Goal: Information Seeking & Learning: Check status

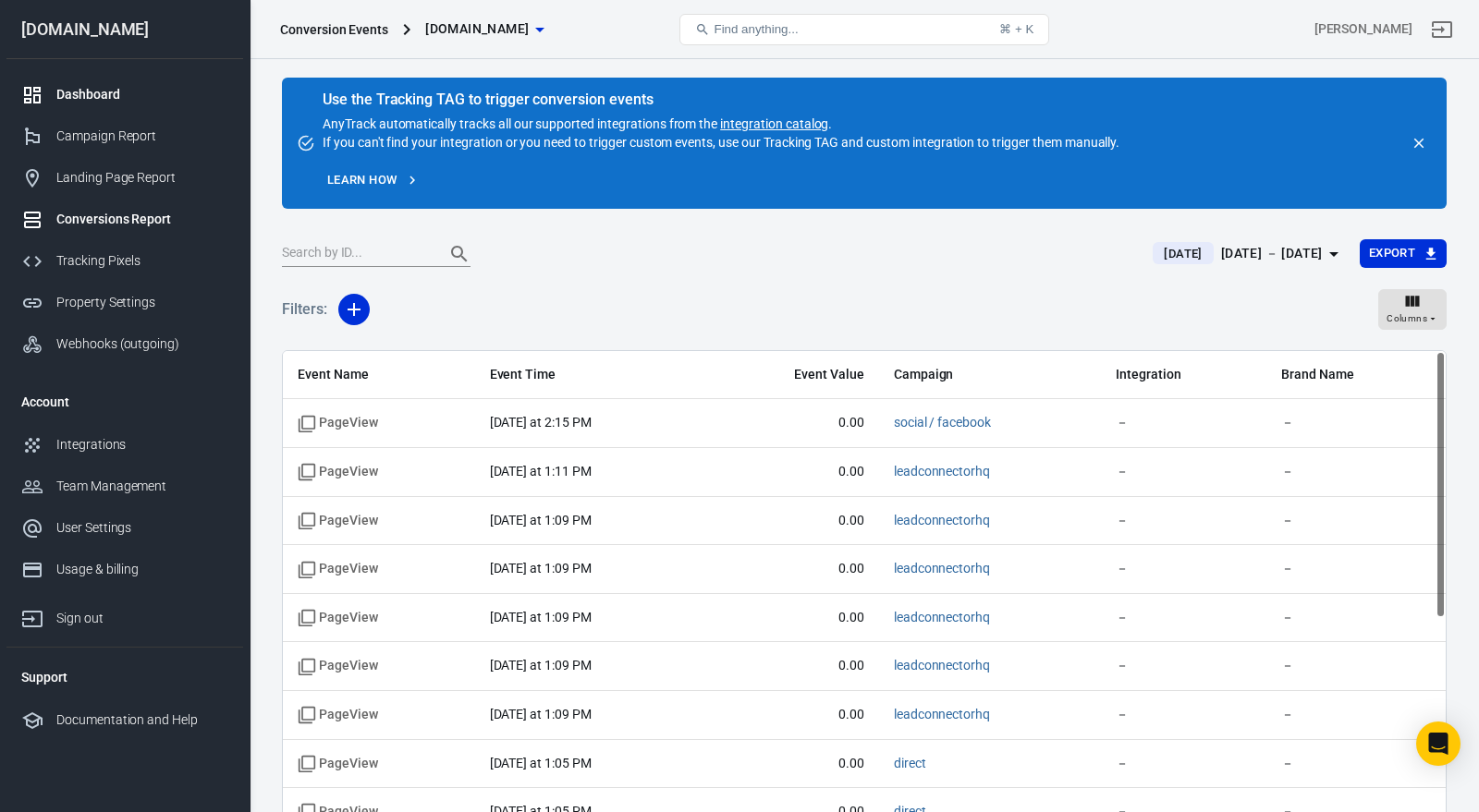
click at [106, 92] on div "Dashboard" at bounding box center [142, 95] width 172 height 19
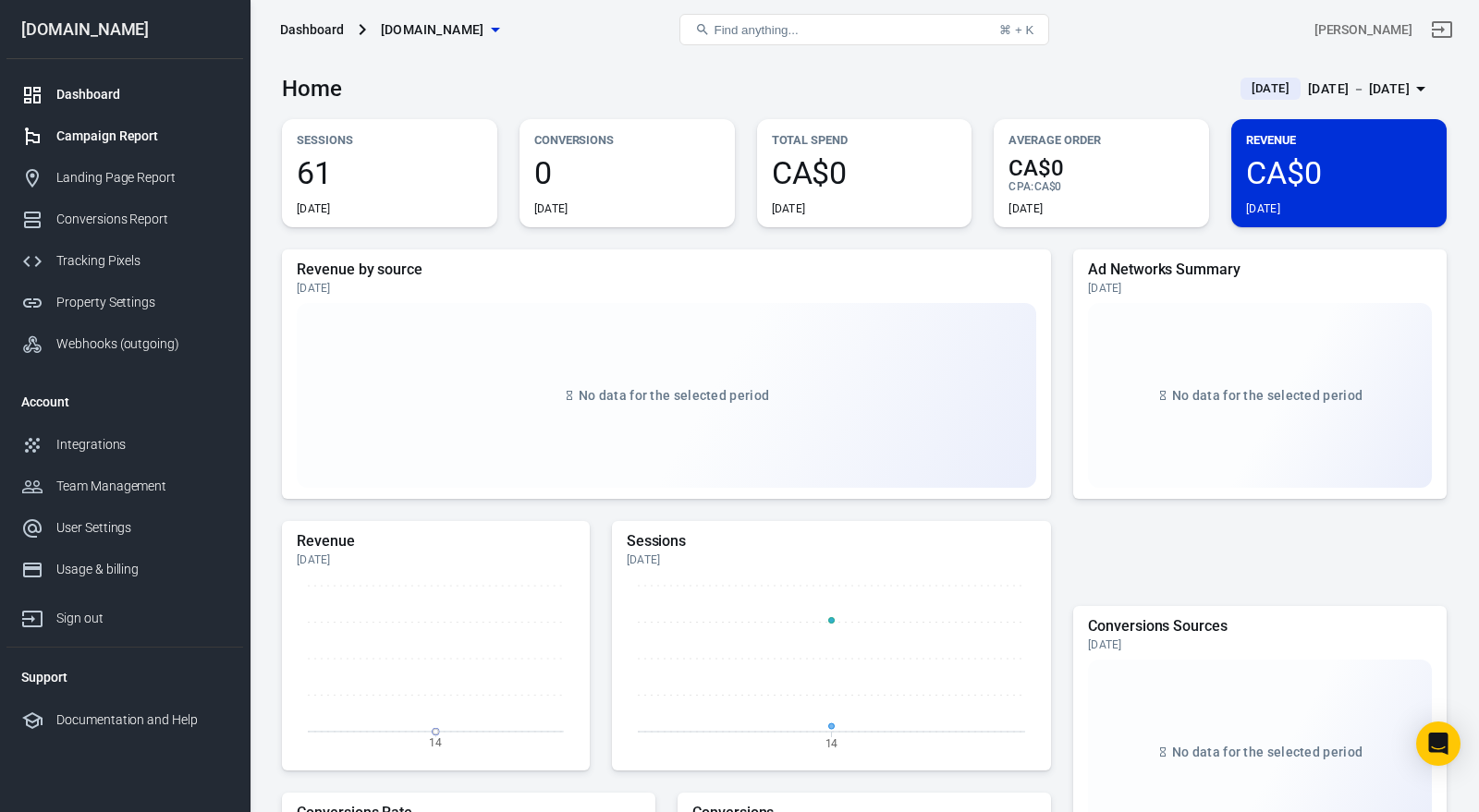
click at [143, 148] on link "Campaign Report" at bounding box center [125, 135] width 237 height 41
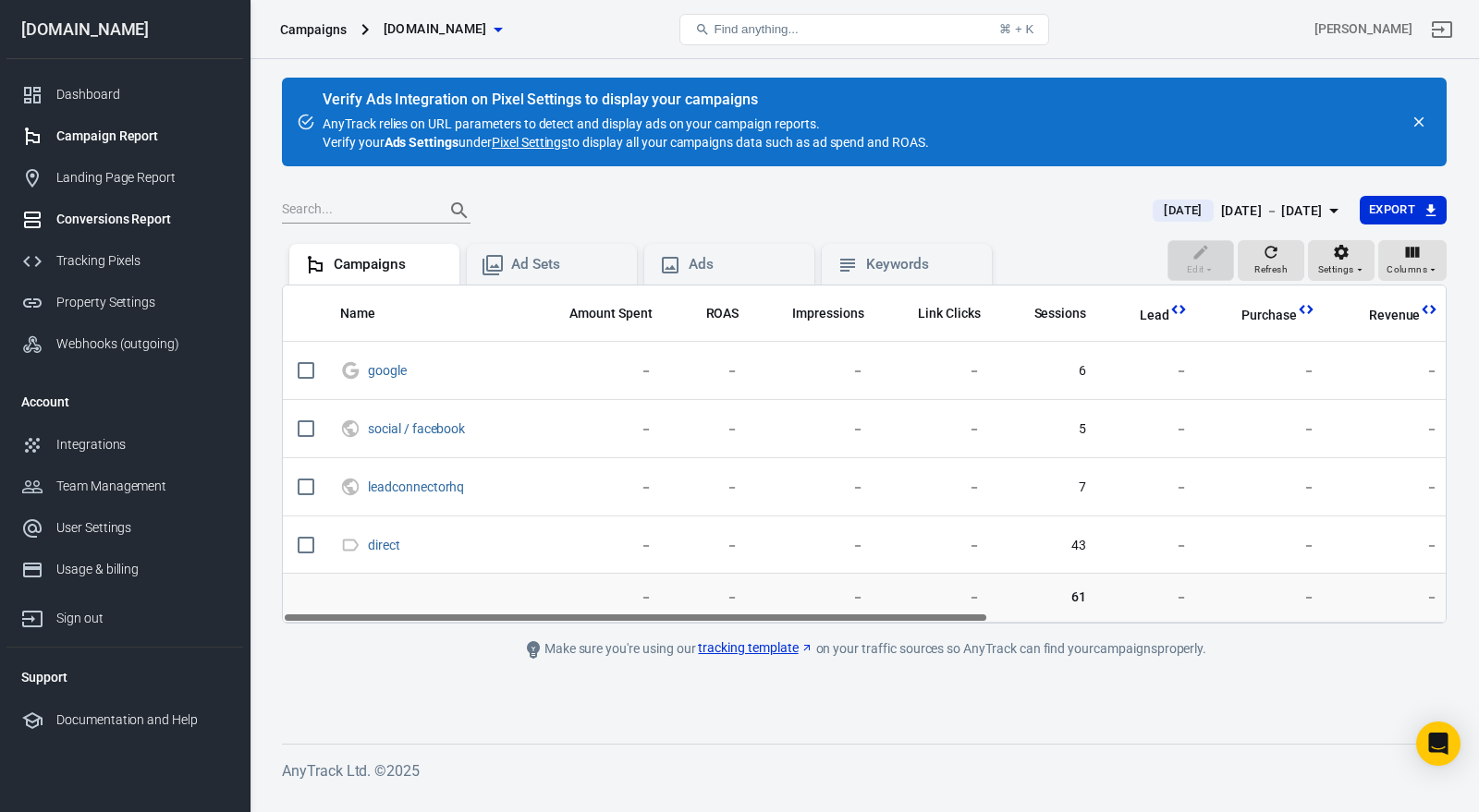
click at [156, 214] on div "Conversions Report" at bounding box center [142, 220] width 172 height 19
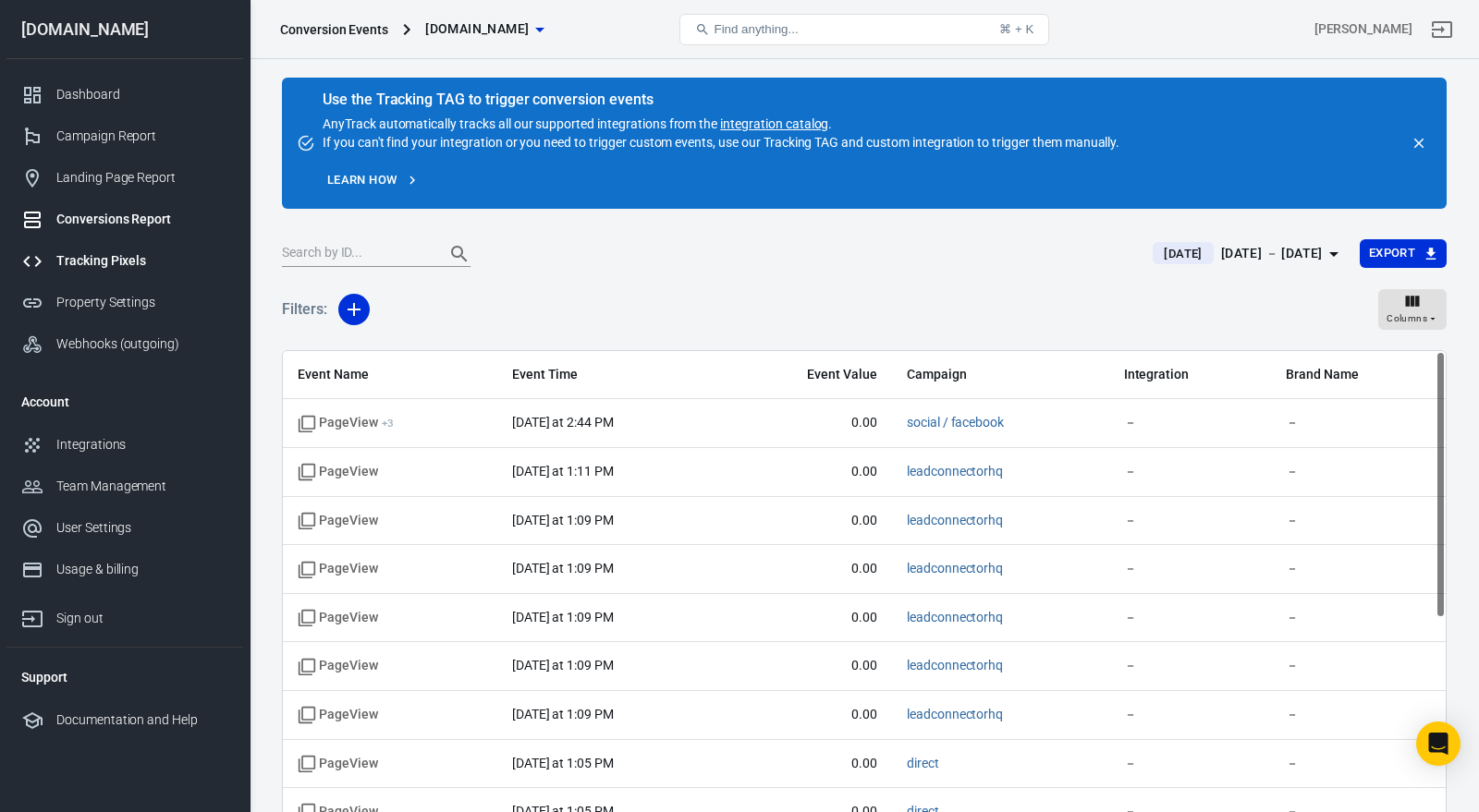
click at [141, 267] on div "Tracking Pixels" at bounding box center [142, 261] width 172 height 19
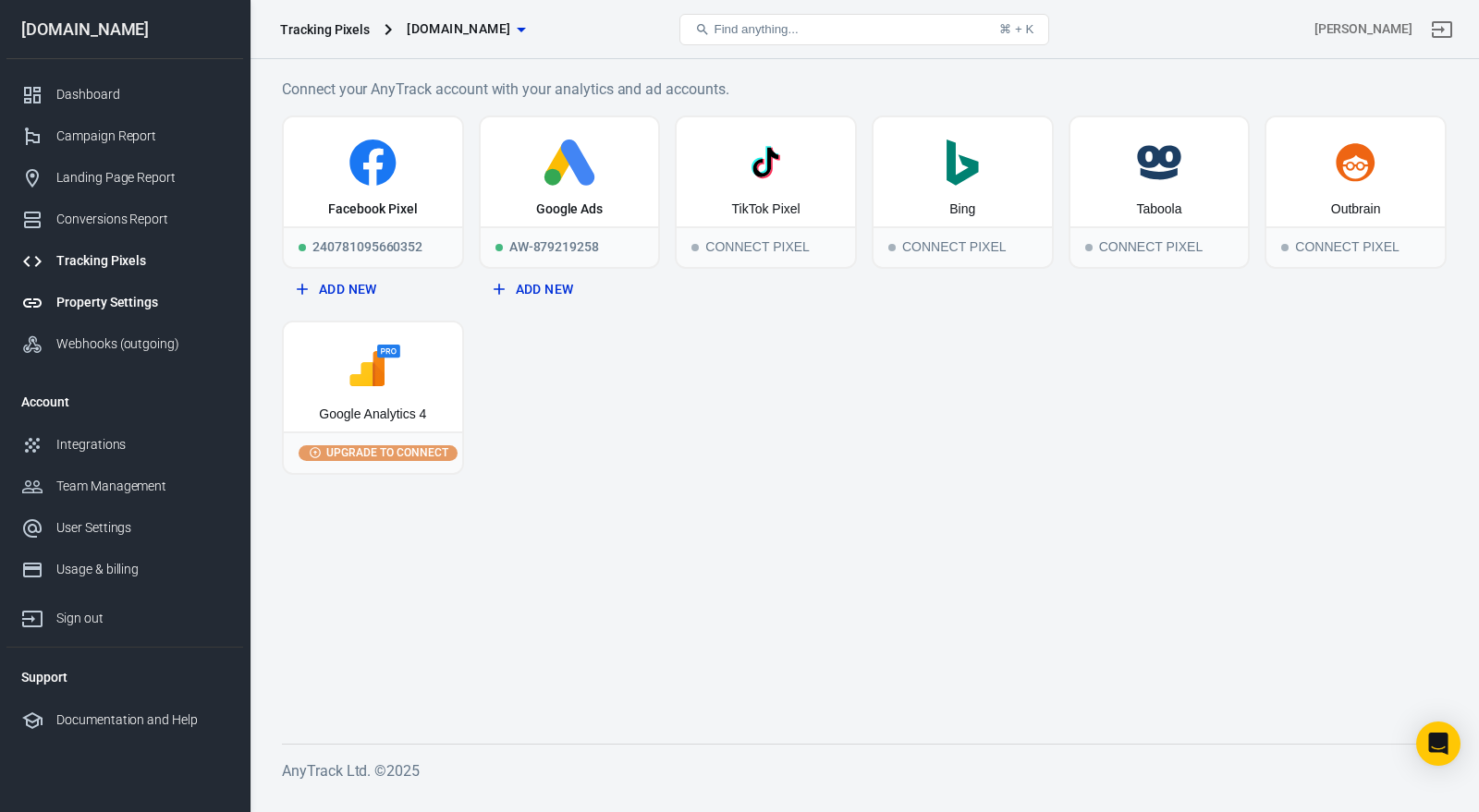
click at [142, 297] on div "Property Settings" at bounding box center [142, 302] width 172 height 19
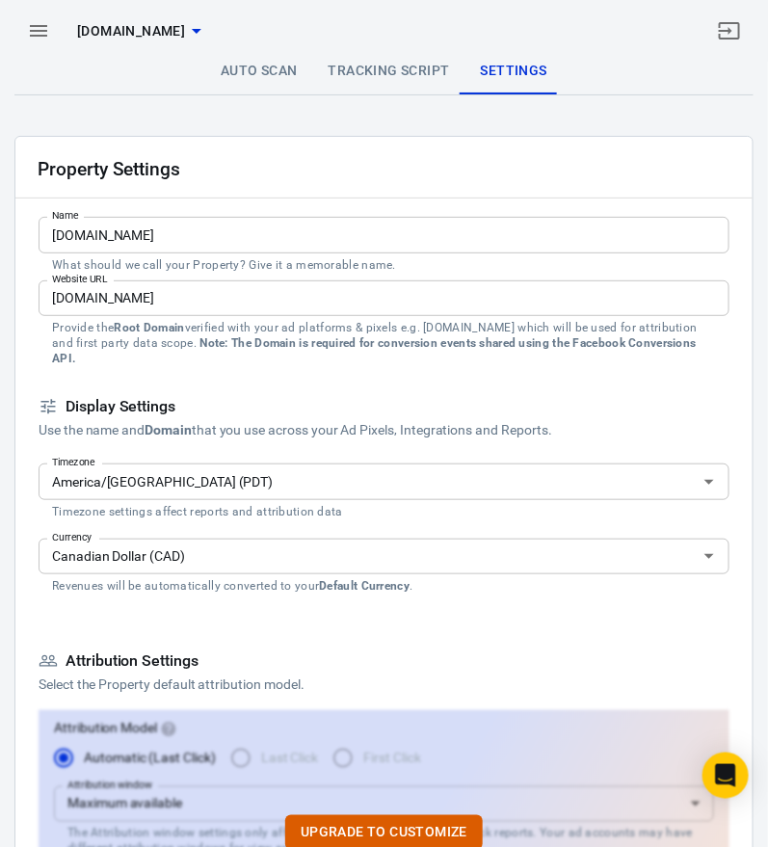
click at [33, 36] on icon "button" at bounding box center [38, 31] width 17 height 12
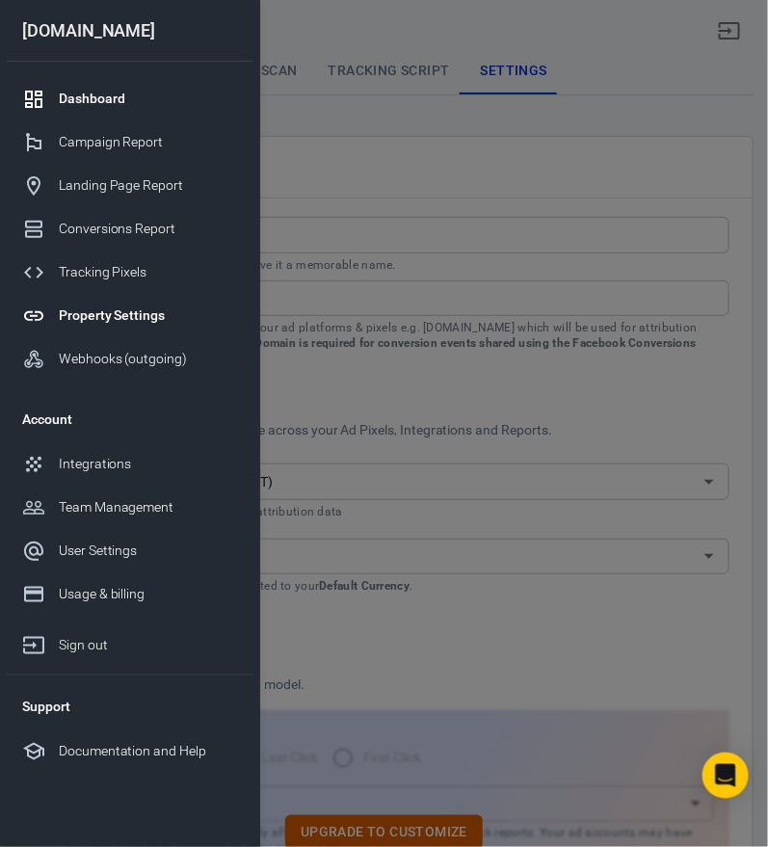
click at [120, 93] on div "Dashboard" at bounding box center [148, 99] width 179 height 20
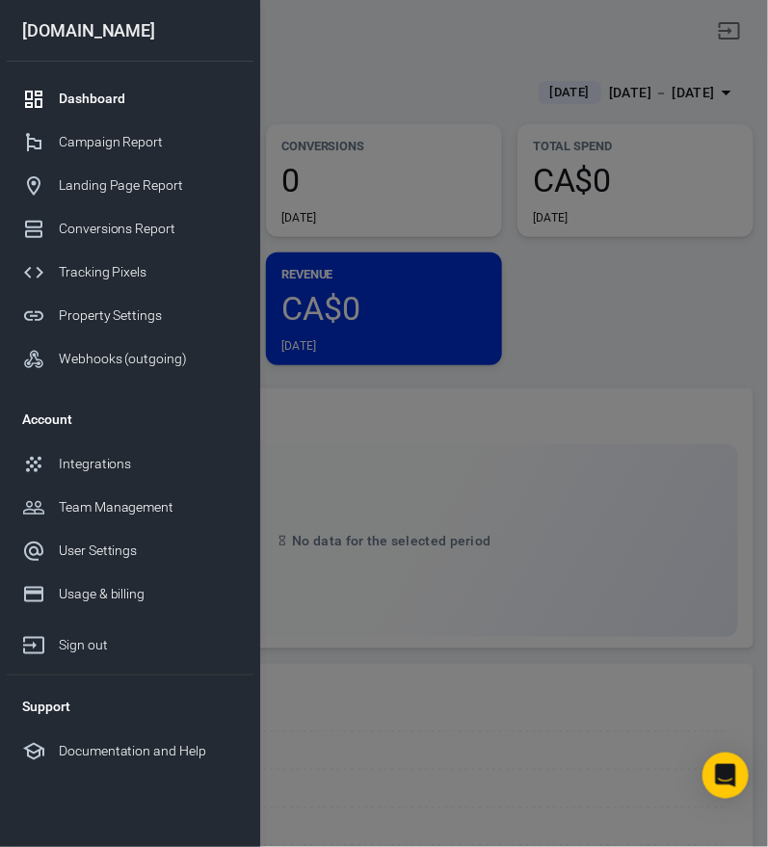
click at [612, 299] on div at bounding box center [384, 423] width 768 height 847
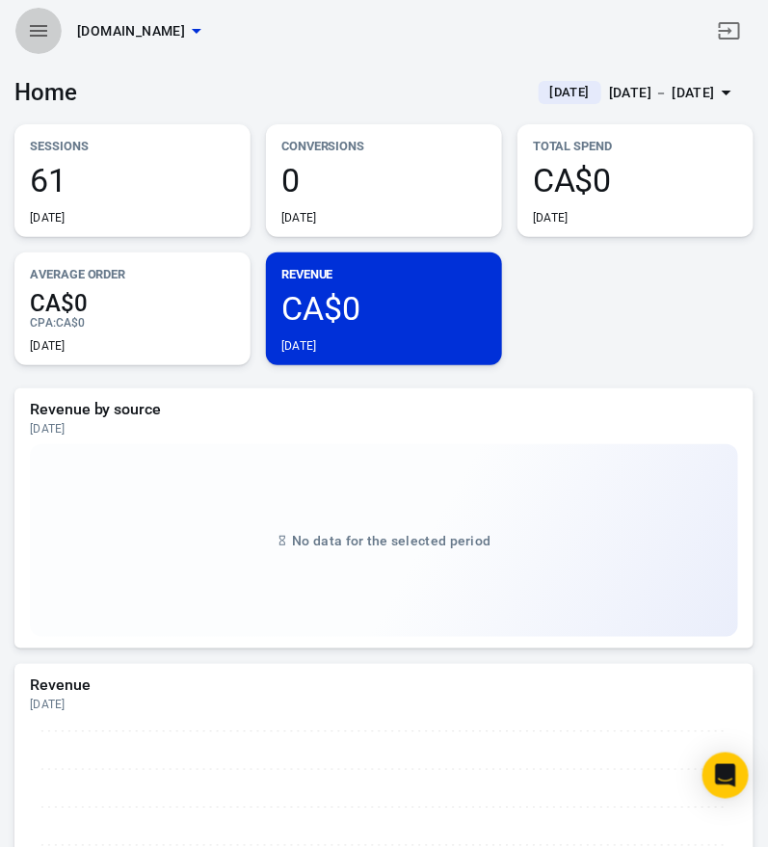
click at [31, 30] on icon "button" at bounding box center [38, 31] width 17 height 12
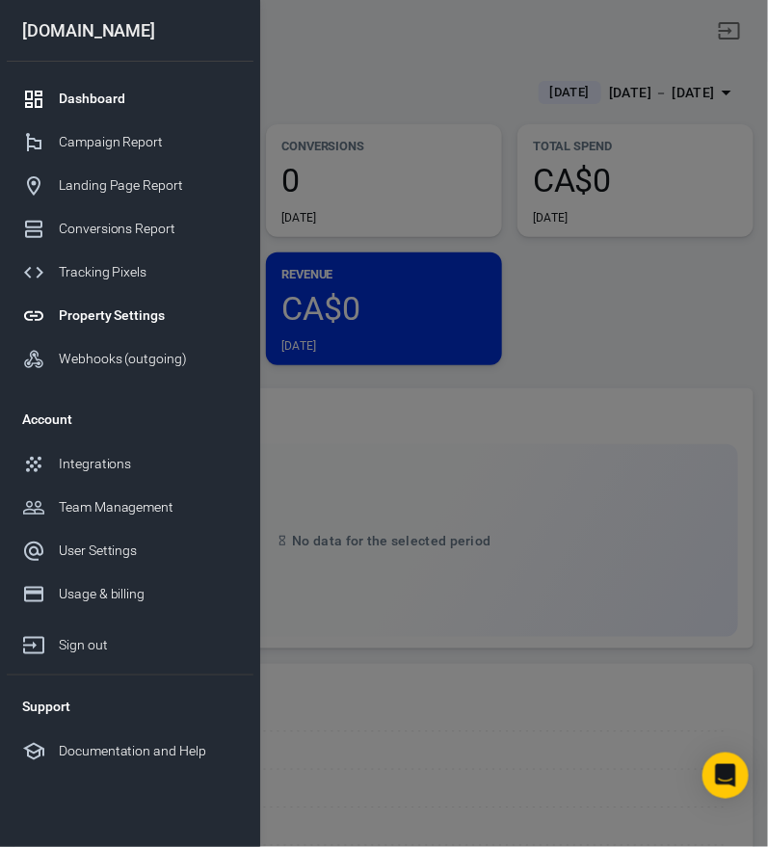
click at [134, 315] on div "Property Settings" at bounding box center [148, 315] width 179 height 20
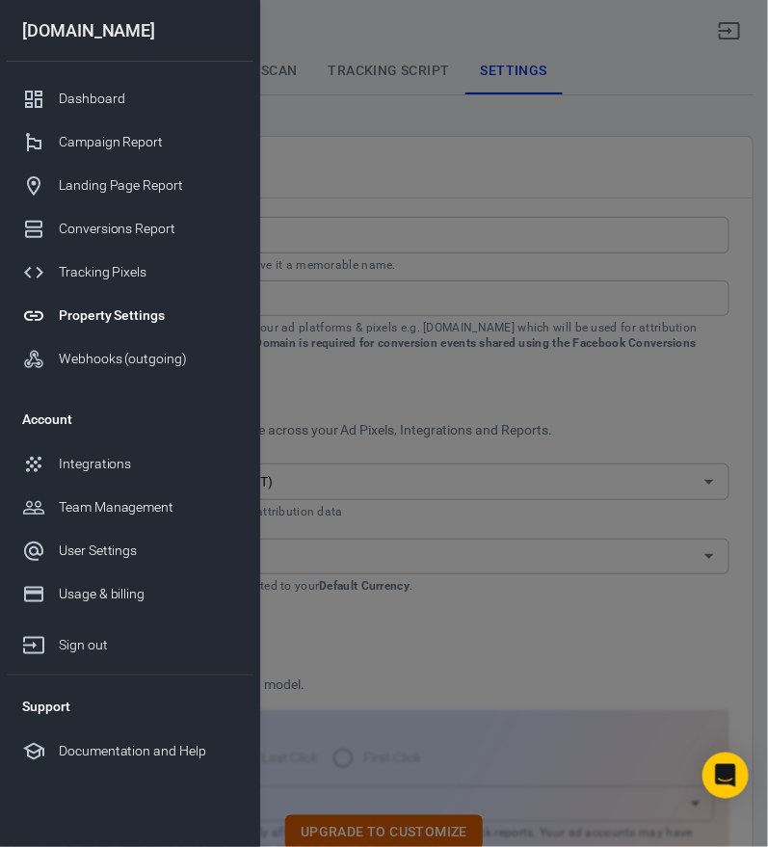
click at [462, 248] on div at bounding box center [384, 423] width 768 height 847
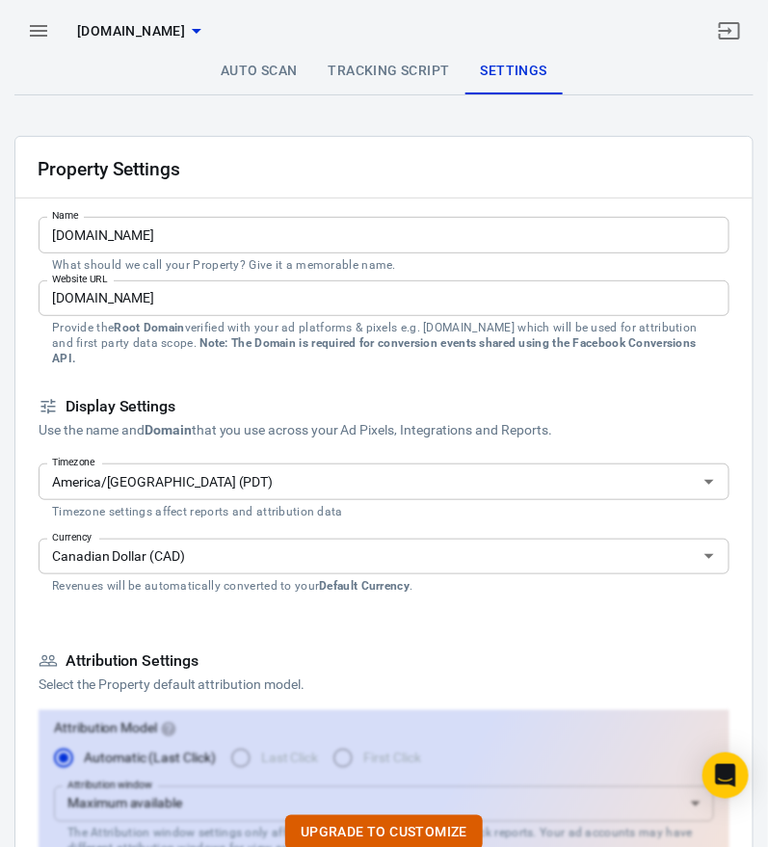
click at [33, 32] on icon "button" at bounding box center [38, 30] width 23 height 23
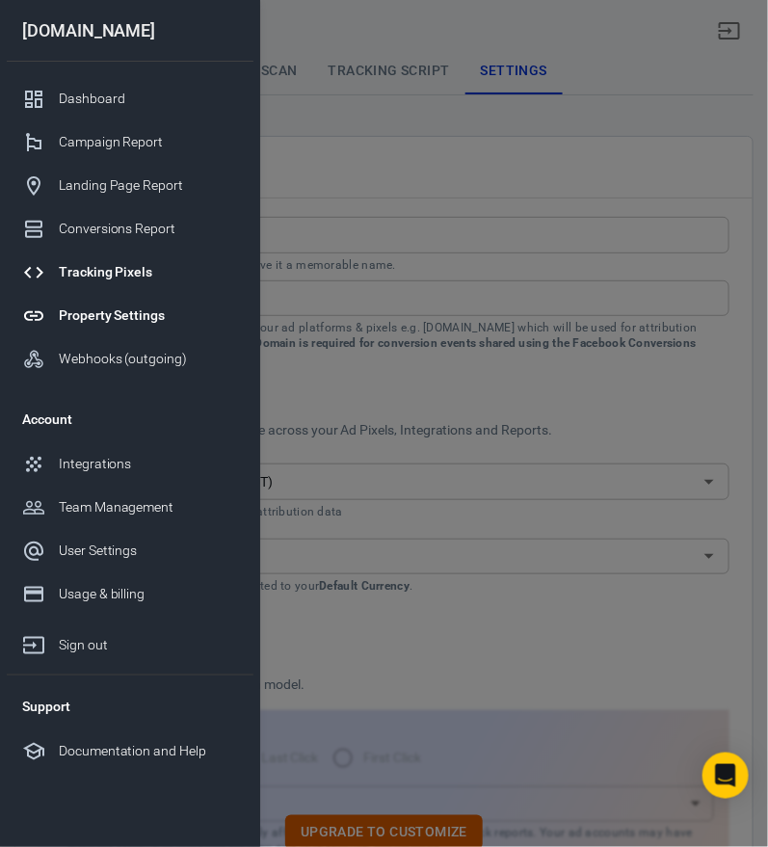
click at [109, 262] on div "Tracking Pixels" at bounding box center [148, 272] width 179 height 20
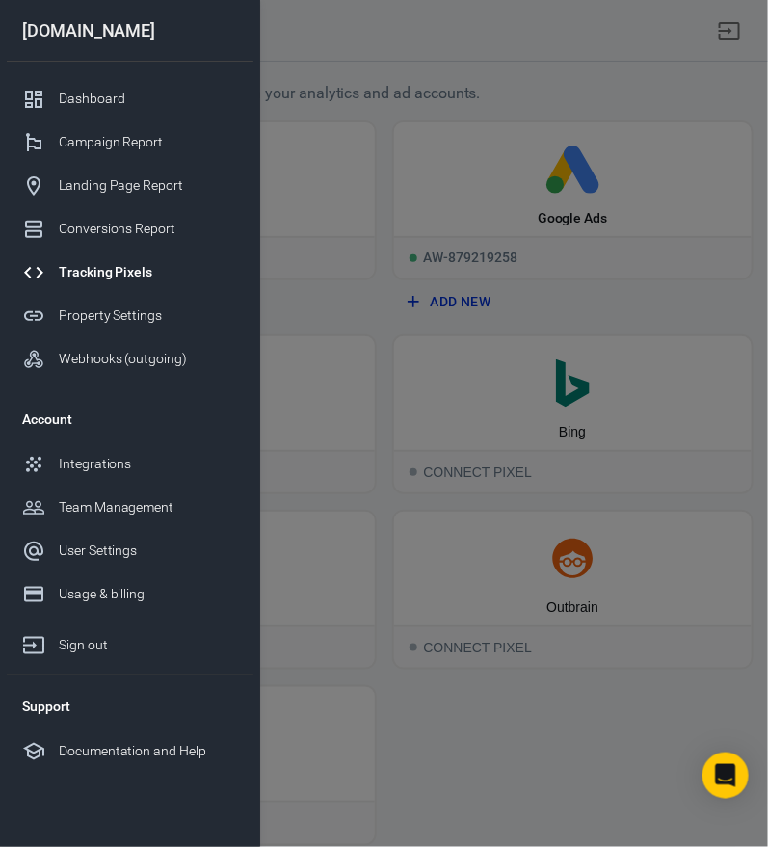
click at [107, 277] on div "Tracking Pixels" at bounding box center [148, 272] width 179 height 20
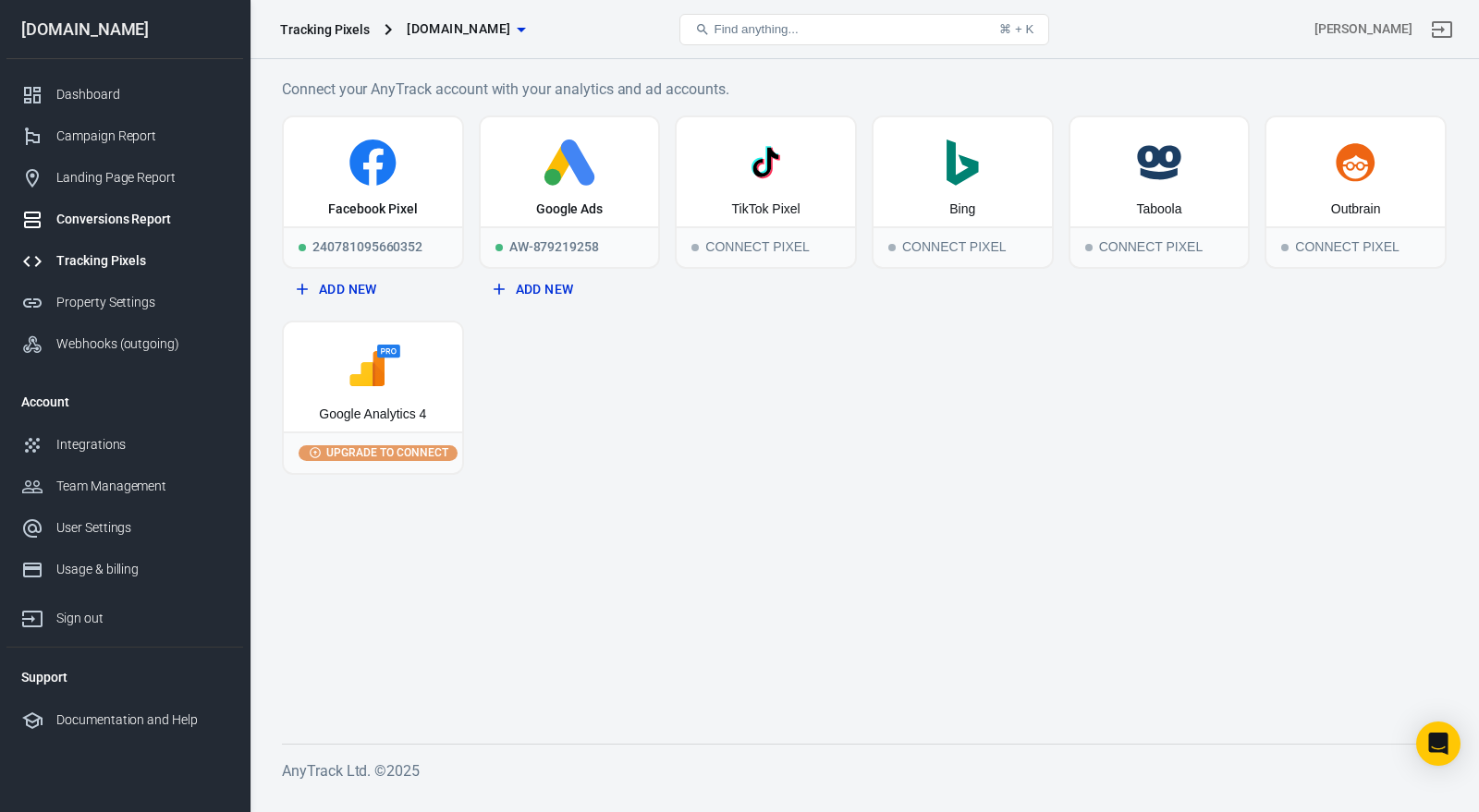
click at [164, 219] on div "Conversions Report" at bounding box center [142, 220] width 172 height 19
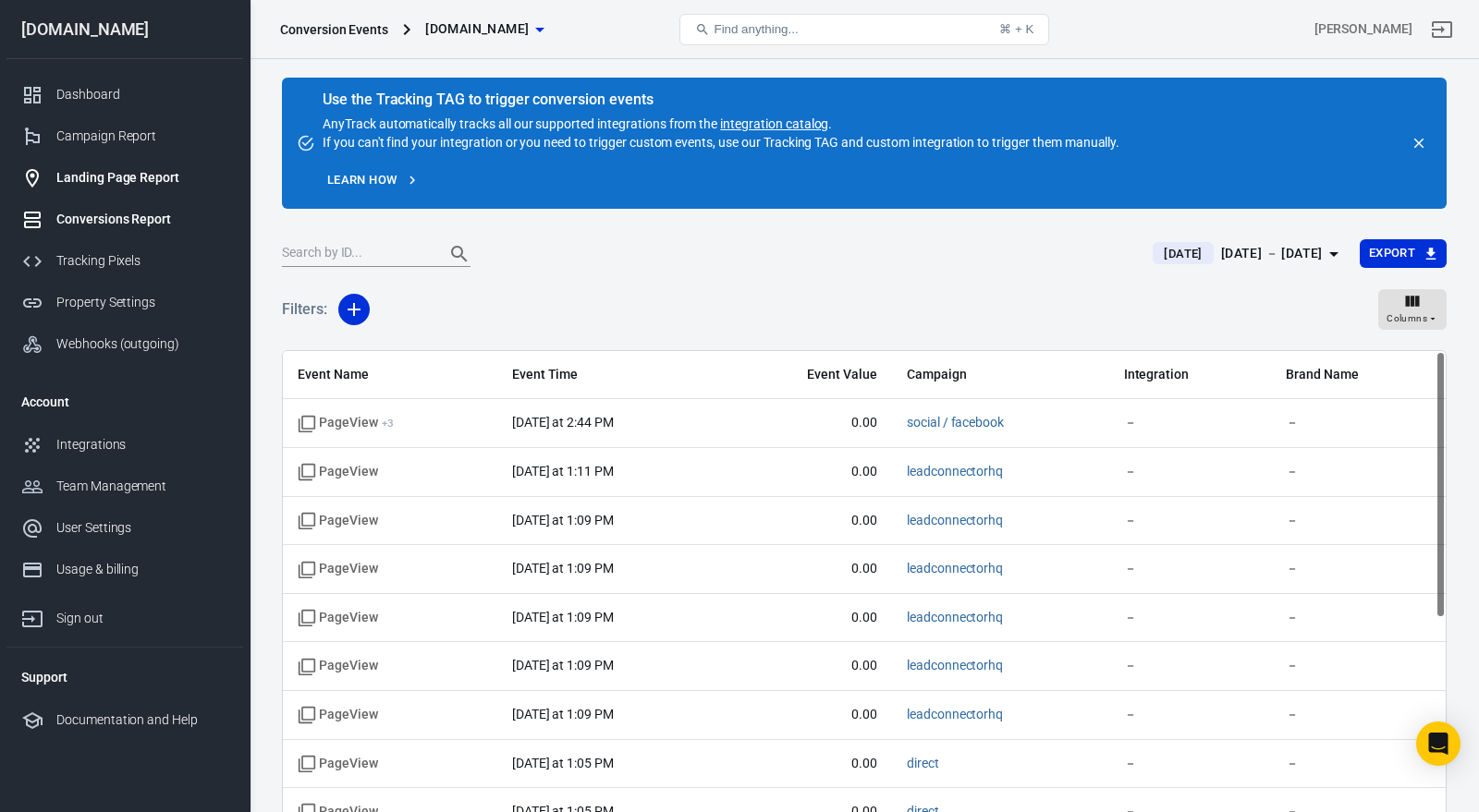
click at [163, 181] on div "Landing Page Report" at bounding box center [142, 177] width 172 height 19
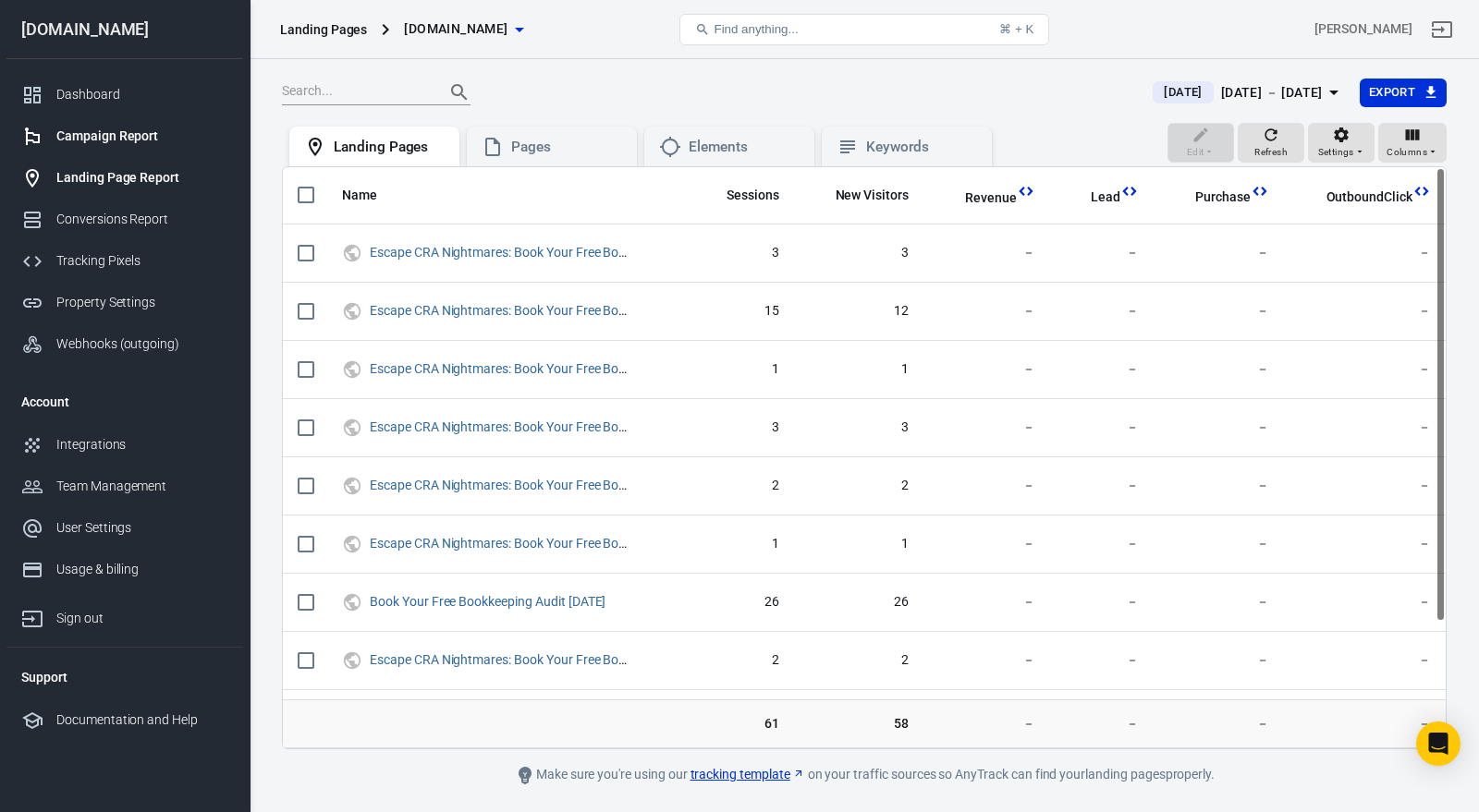
click at [129, 141] on div "Campaign Report" at bounding box center [142, 136] width 172 height 19
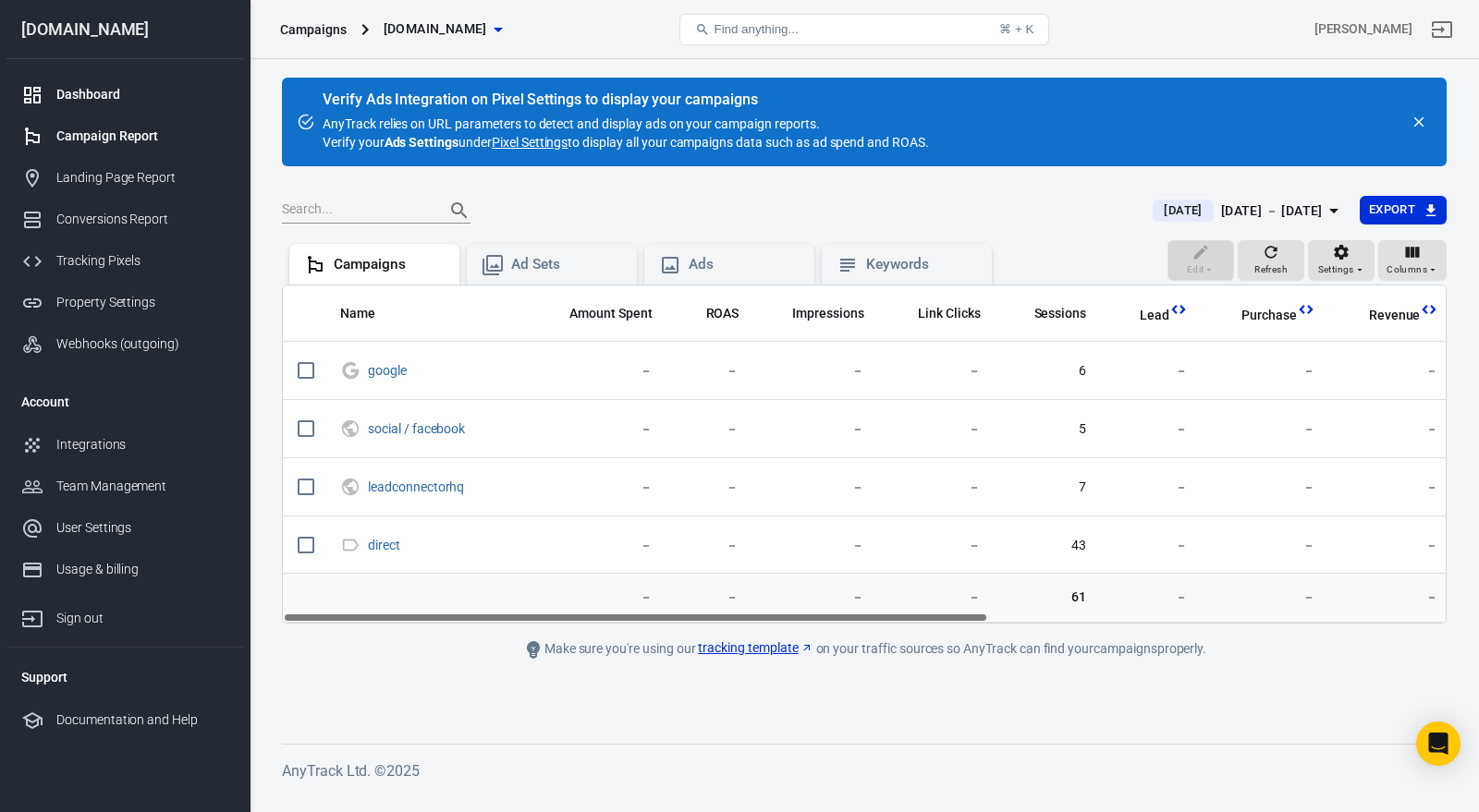
click at [102, 103] on div "Dashboard" at bounding box center [142, 95] width 172 height 19
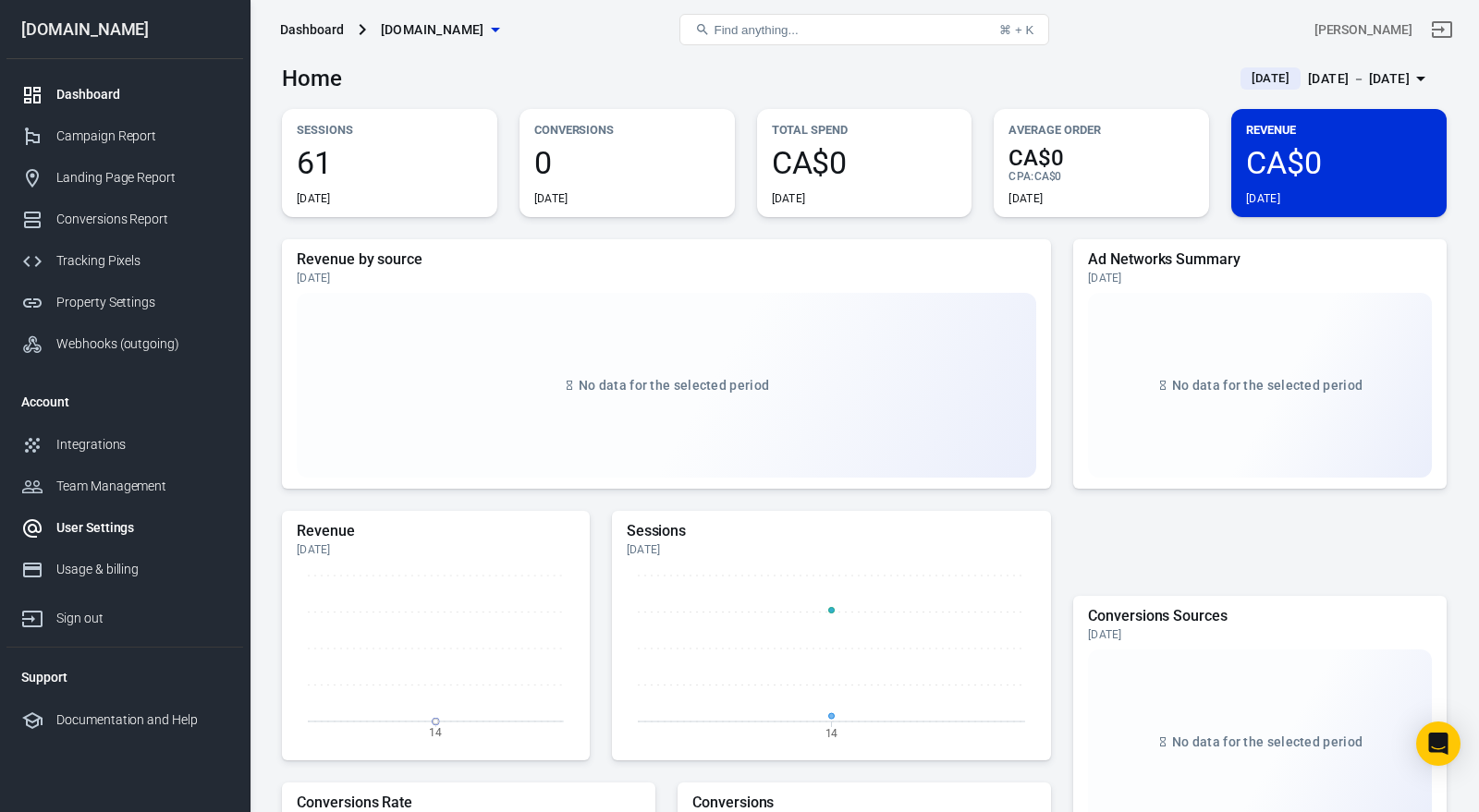
scroll to position [12, 0]
click at [92, 539] on link "User Settings" at bounding box center [125, 527] width 237 height 41
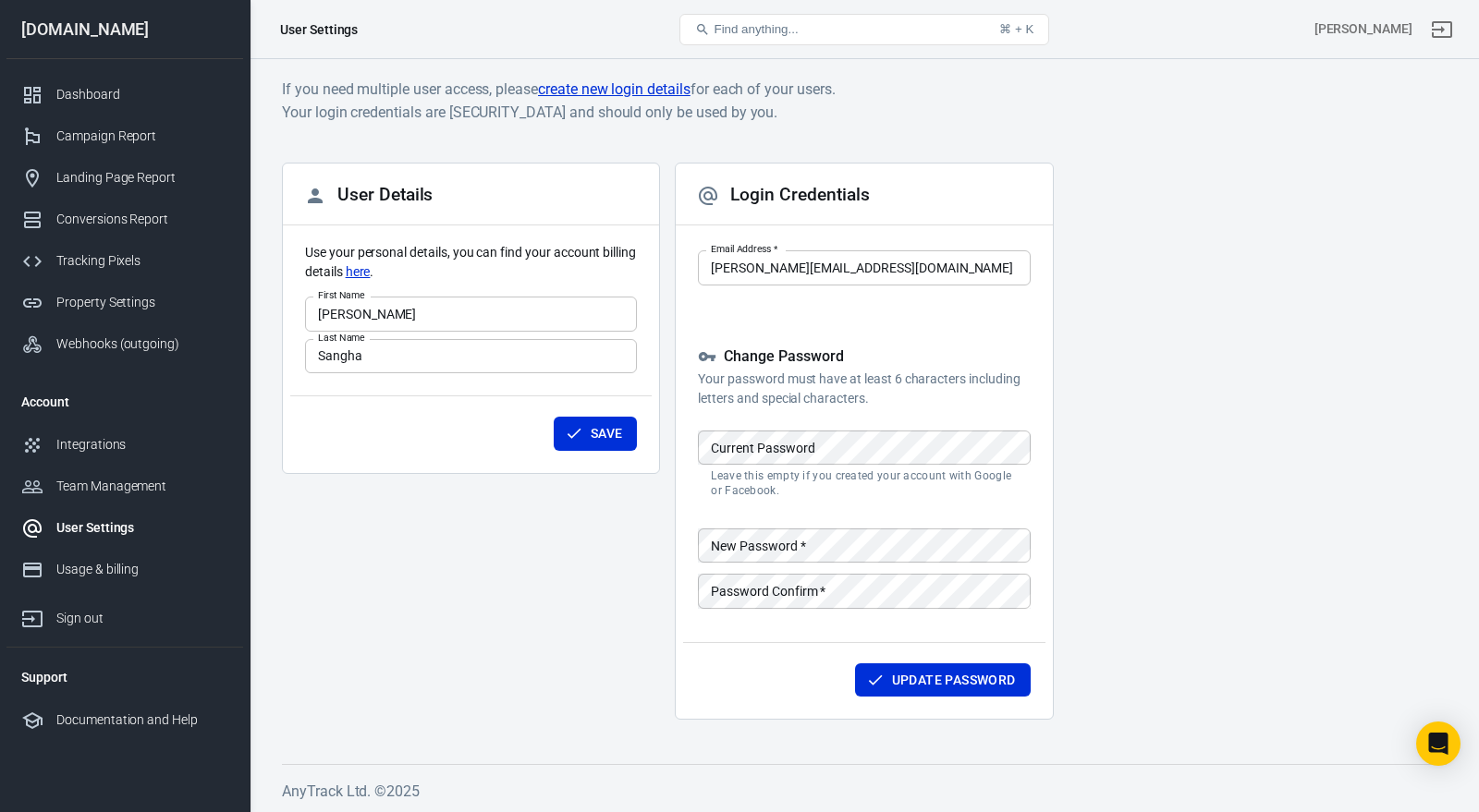
click at [142, 21] on div "[DOMAIN_NAME]" at bounding box center [125, 29] width 237 height 16
click at [128, 87] on div "Dashboard" at bounding box center [142, 95] width 172 height 19
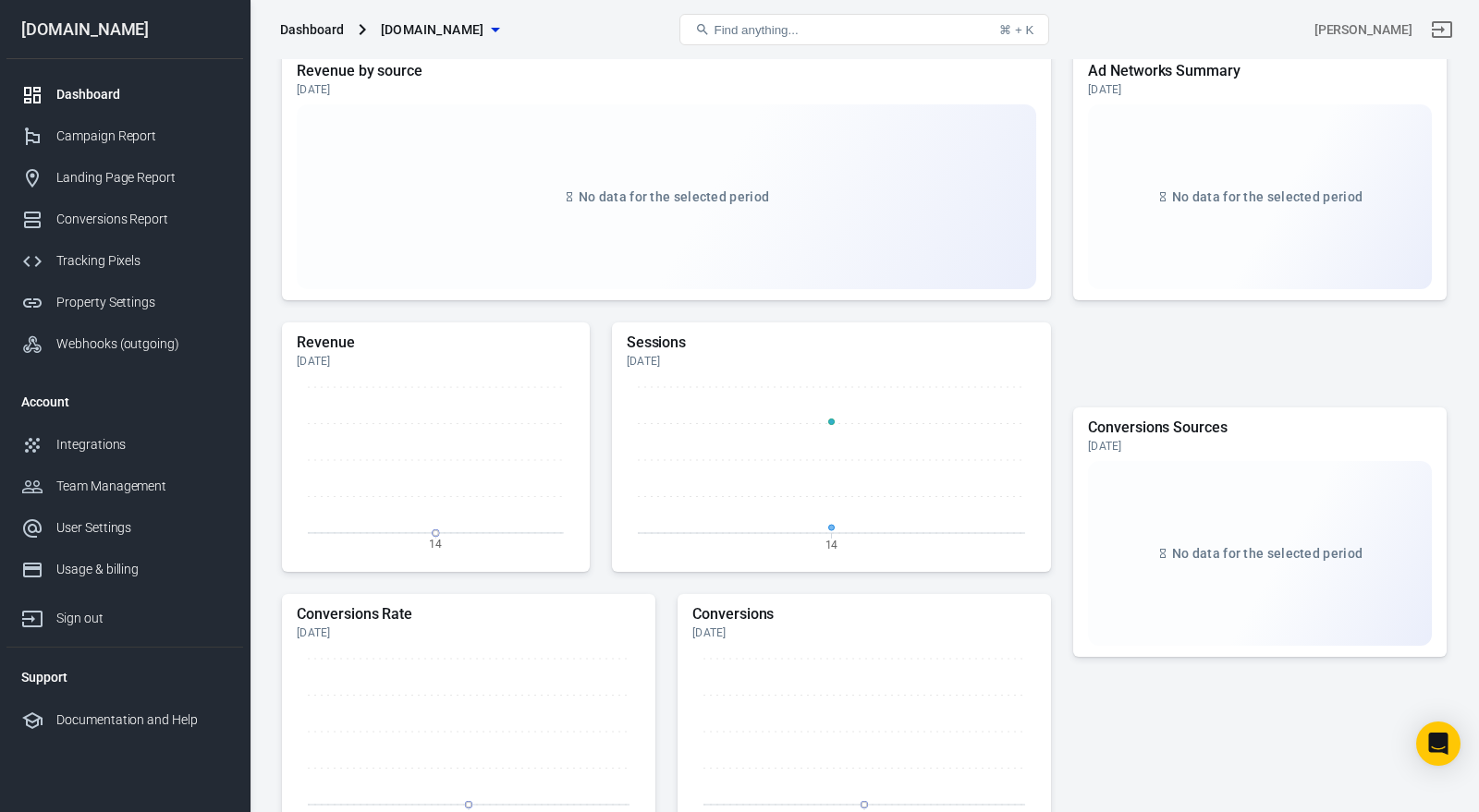
scroll to position [206, 0]
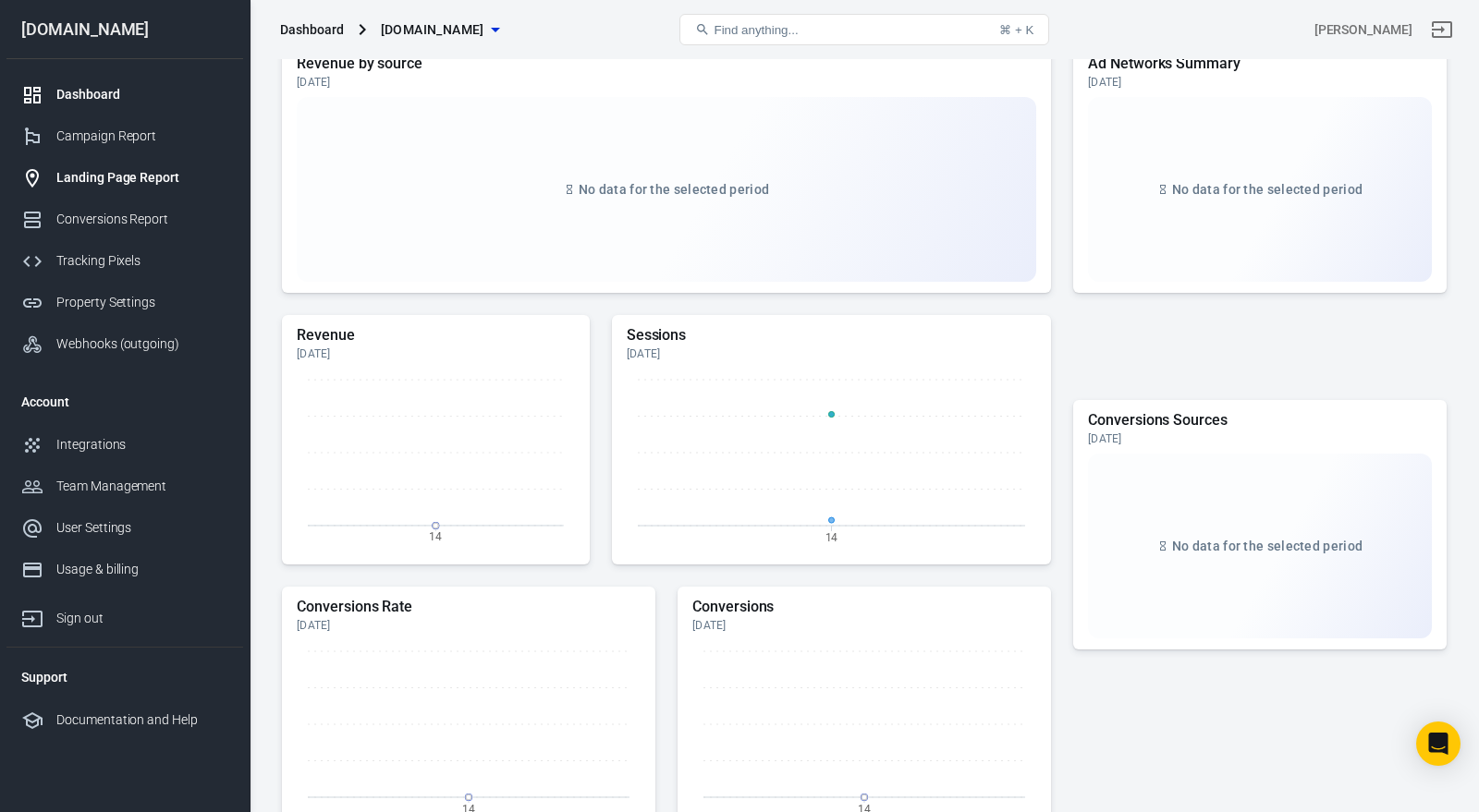
click at [155, 176] on div "Landing Page Report" at bounding box center [142, 177] width 172 height 19
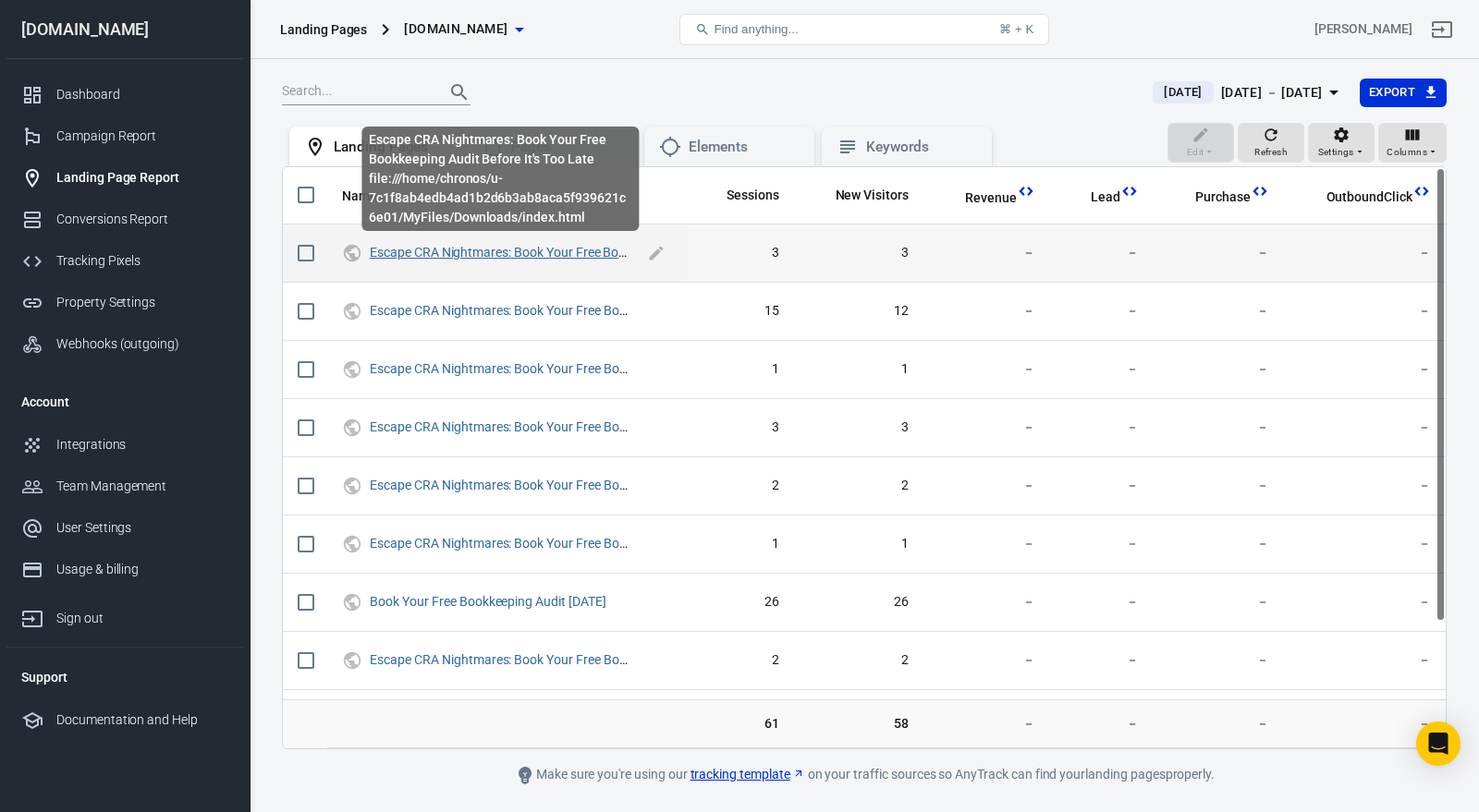
click at [573, 252] on link "Escape CRA Nightmares: Book Your Free Bookkeeping Audit Before It's Too Late" at bounding box center [595, 251] width 451 height 14
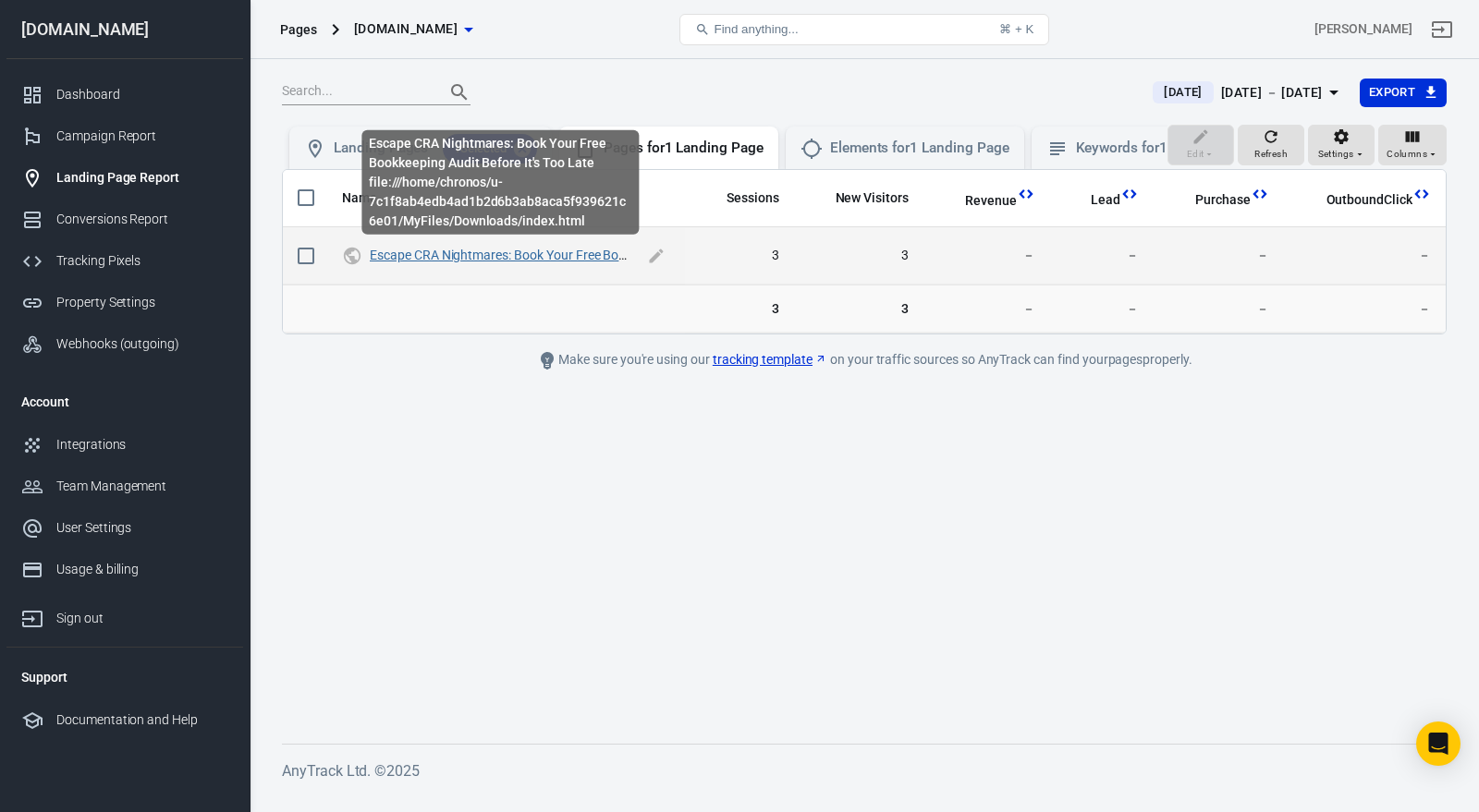
click at [572, 252] on link "Escape CRA Nightmares: Book Your Free Bookkeeping Audit Before It's Too Late" at bounding box center [595, 254] width 451 height 14
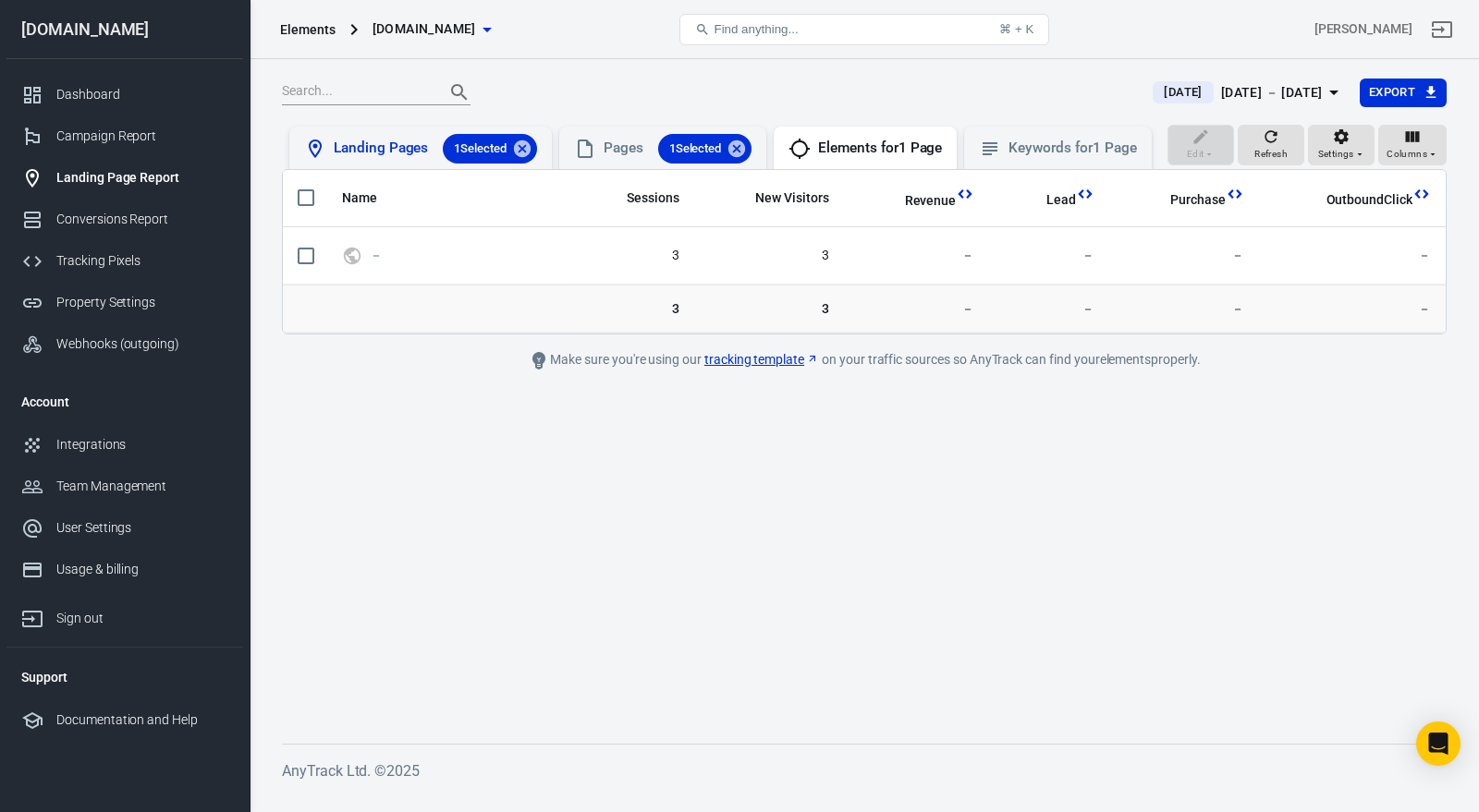
click at [388, 149] on div "Landing Pages 1 Selected" at bounding box center [435, 149] width 203 height 30
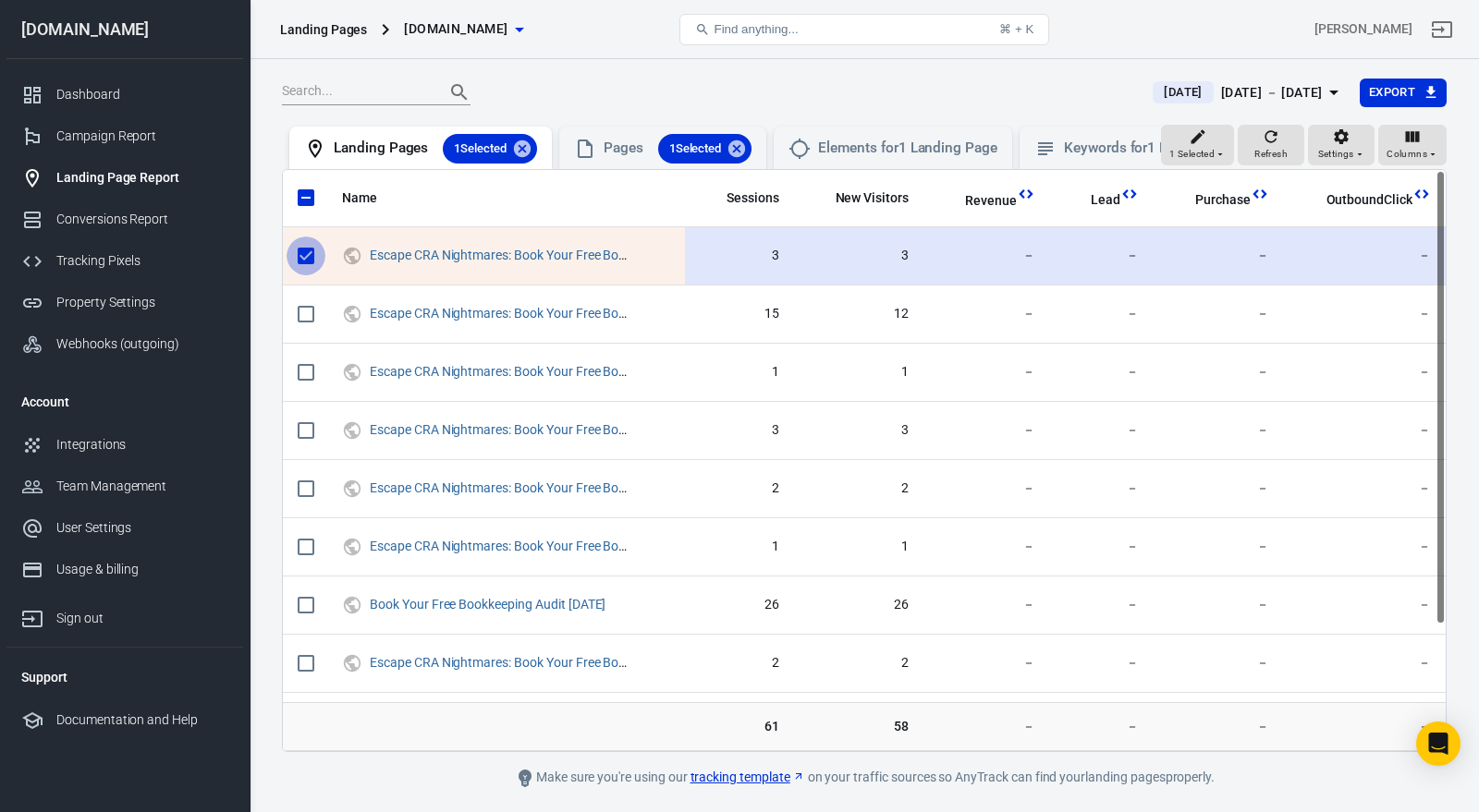
click at [308, 253] on input "scrollable content" at bounding box center [306, 256] width 38 height 38
checkbox input "false"
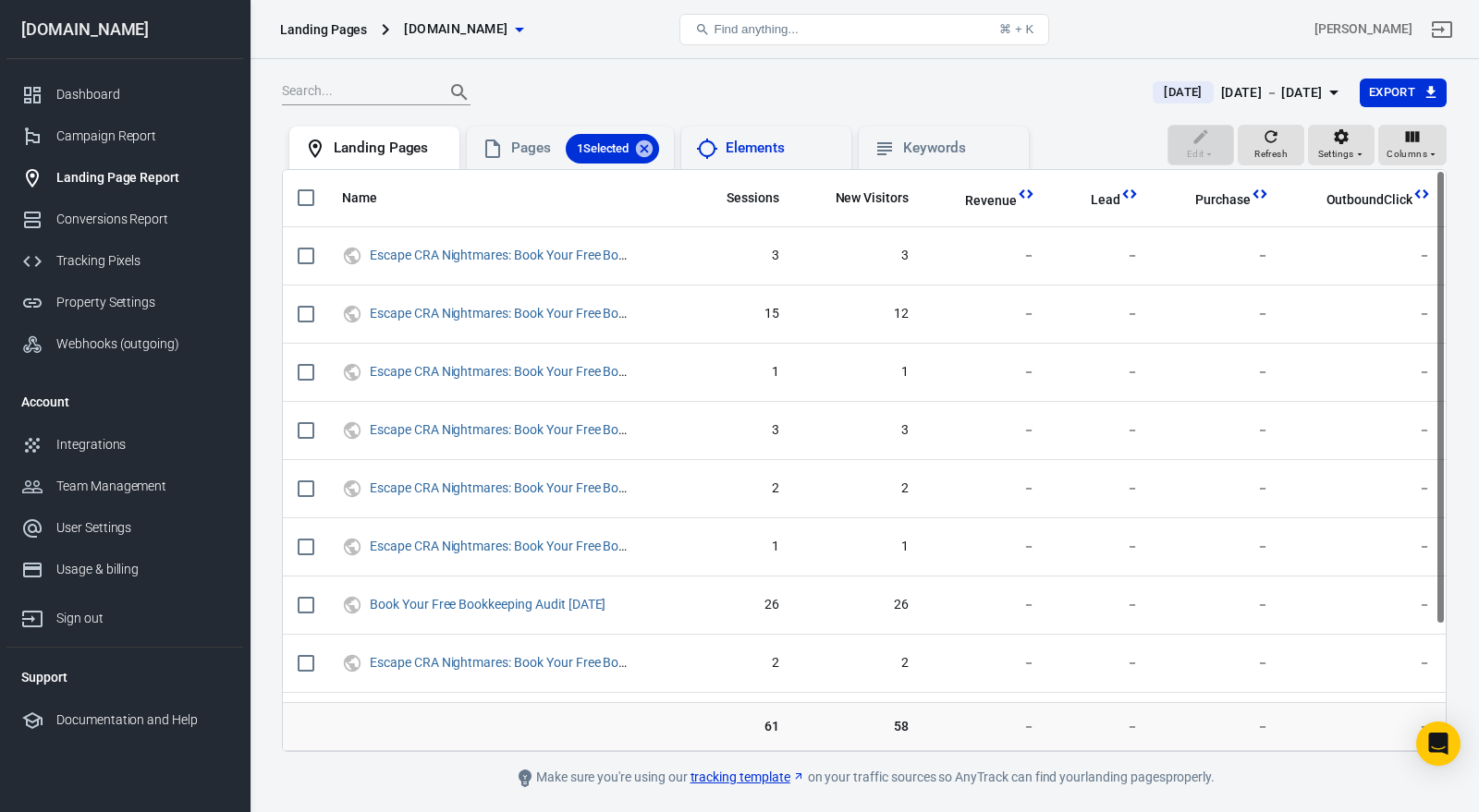
click at [765, 133] on div "Elements" at bounding box center [765, 148] width 170 height 42
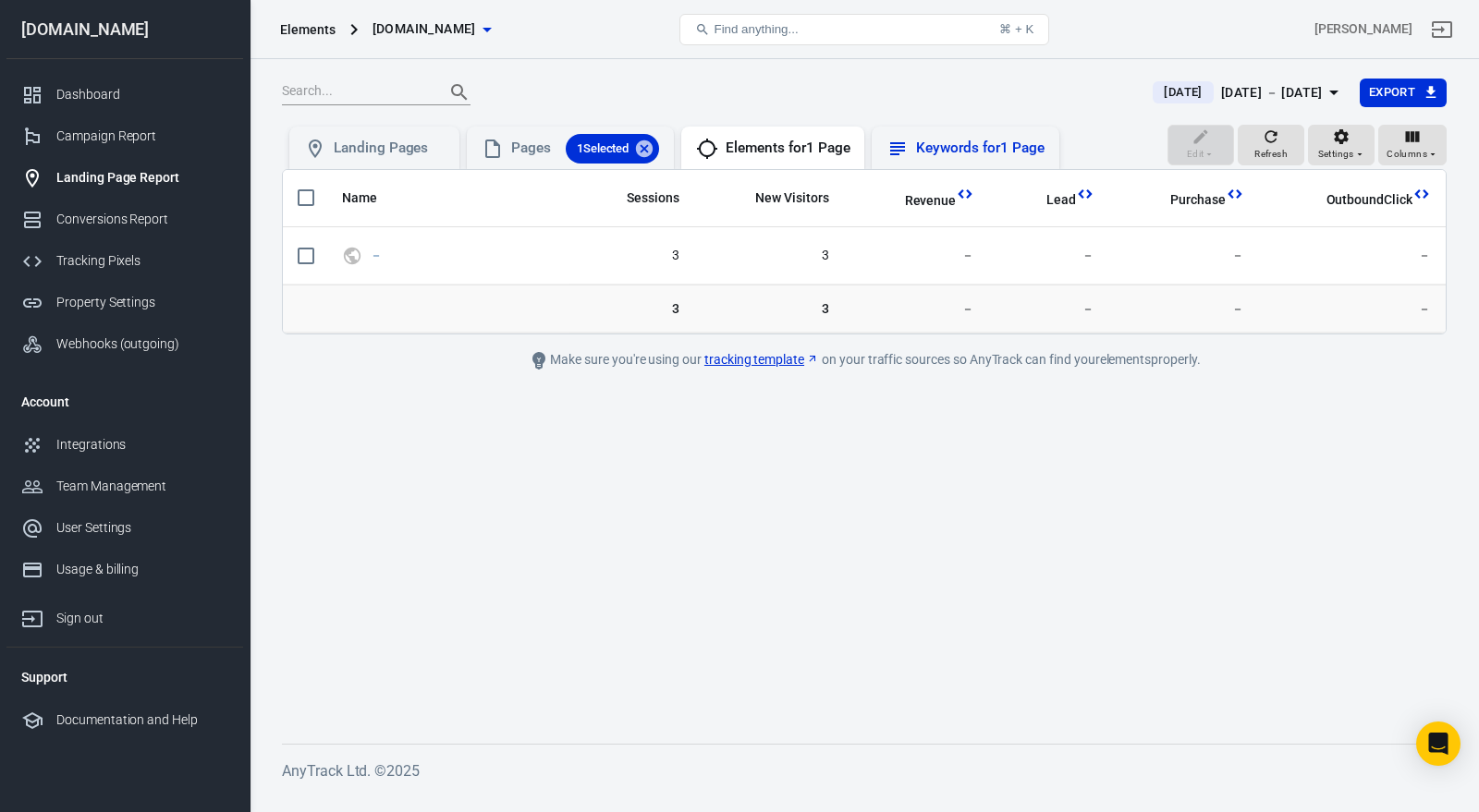
click at [931, 147] on div "Keywords for 1 Page" at bounding box center [979, 149] width 128 height 19
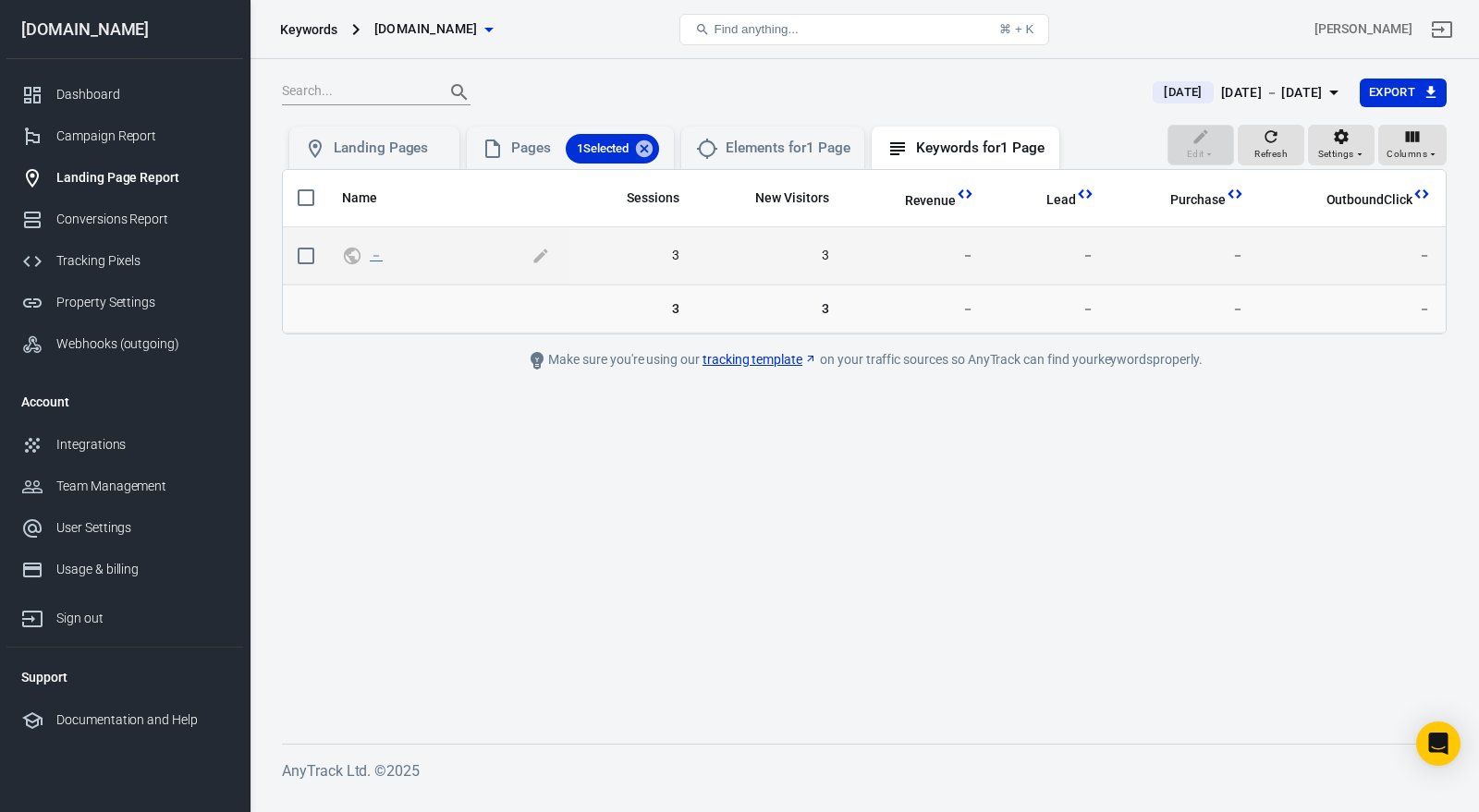
click at [378, 245] on body "Keywords [DOMAIN_NAME] Find anything... ⌘ + [PERSON_NAME][DOMAIN_NAME] Dashboar…" at bounding box center [740, 427] width 1479 height 734
click at [378, 251] on link "－" at bounding box center [375, 254] width 12 height 14
checkbox input "true"
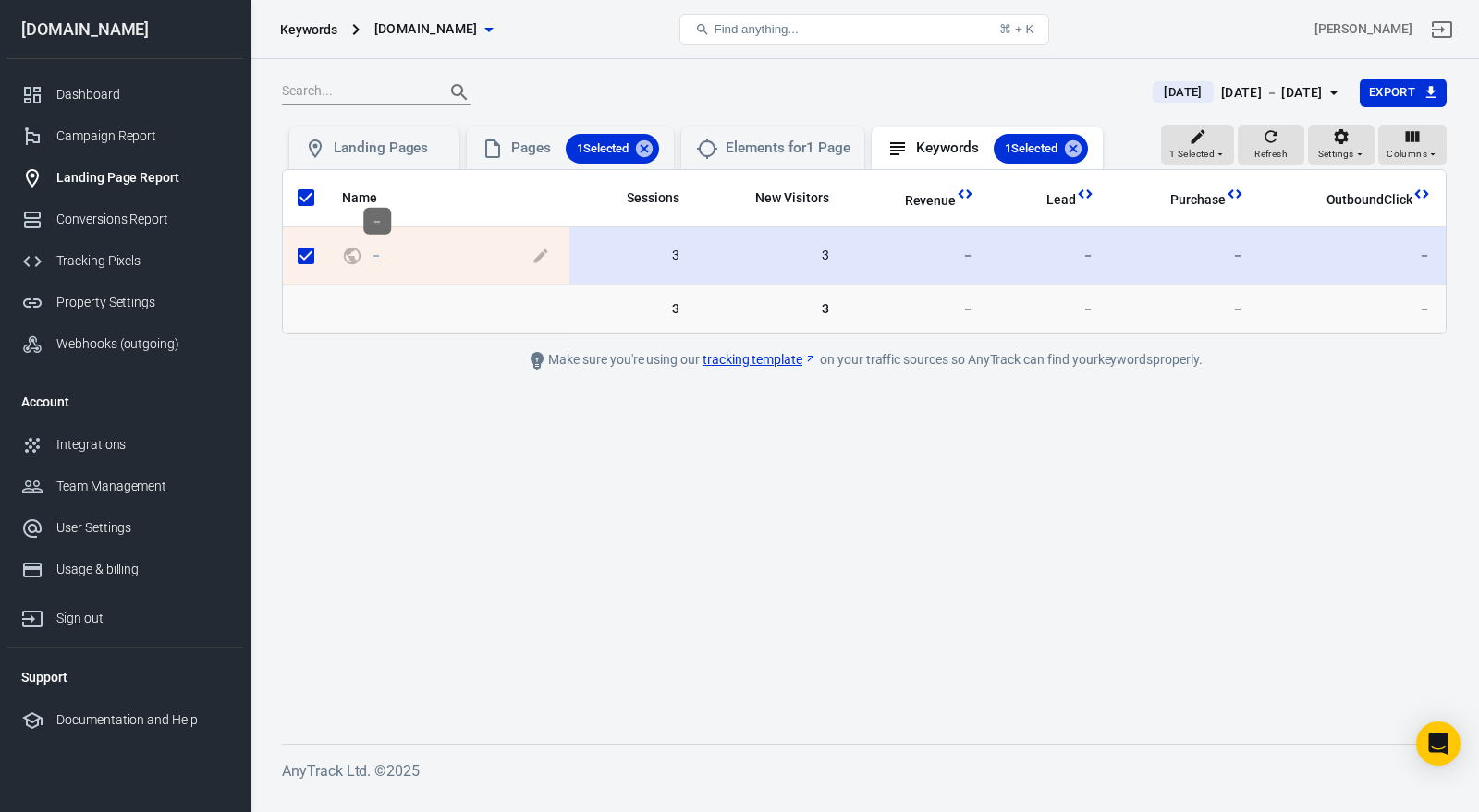
click at [378, 252] on link "－" at bounding box center [375, 254] width 12 height 14
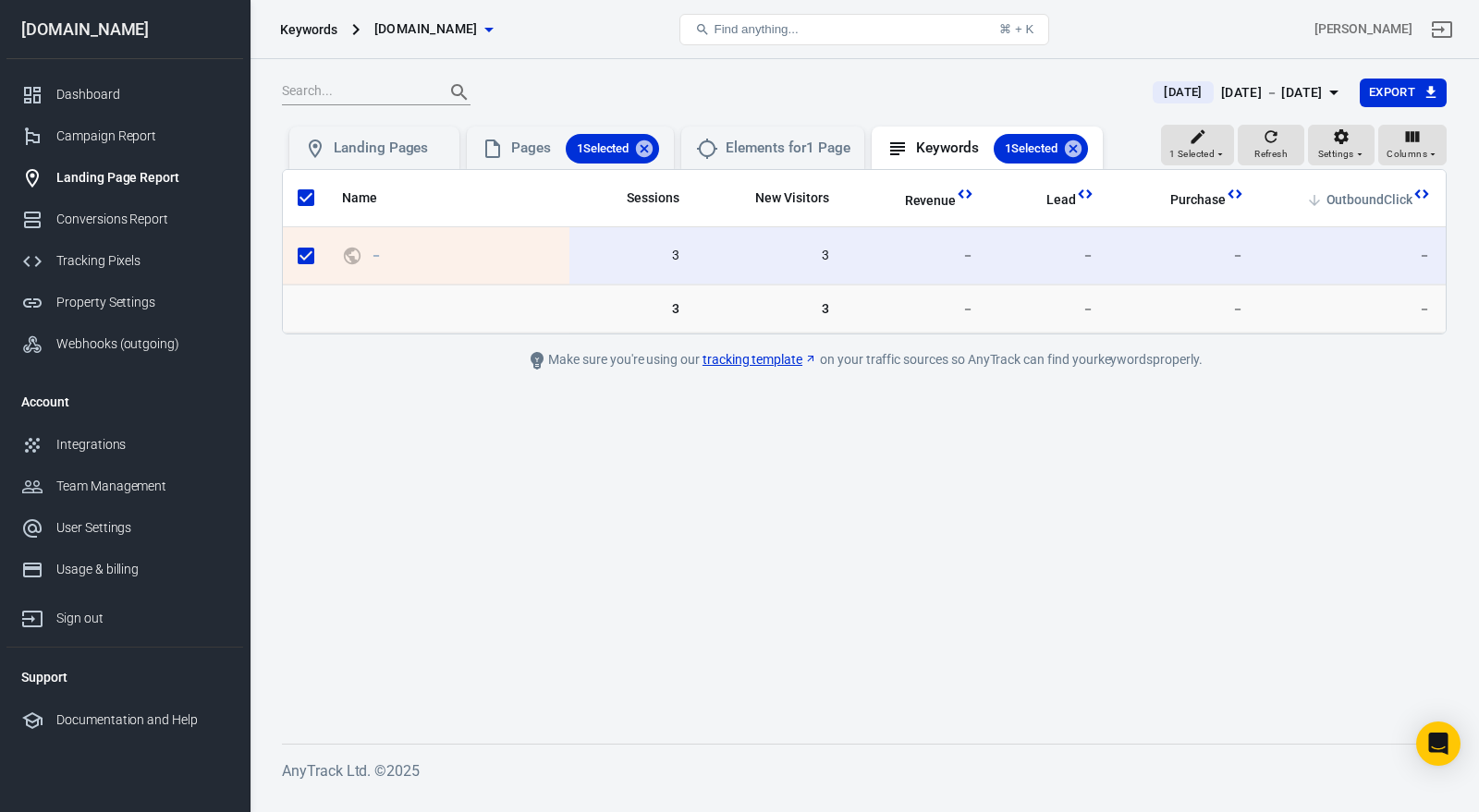
click at [1362, 196] on span "OutboundClick" at bounding box center [1370, 199] width 86 height 18
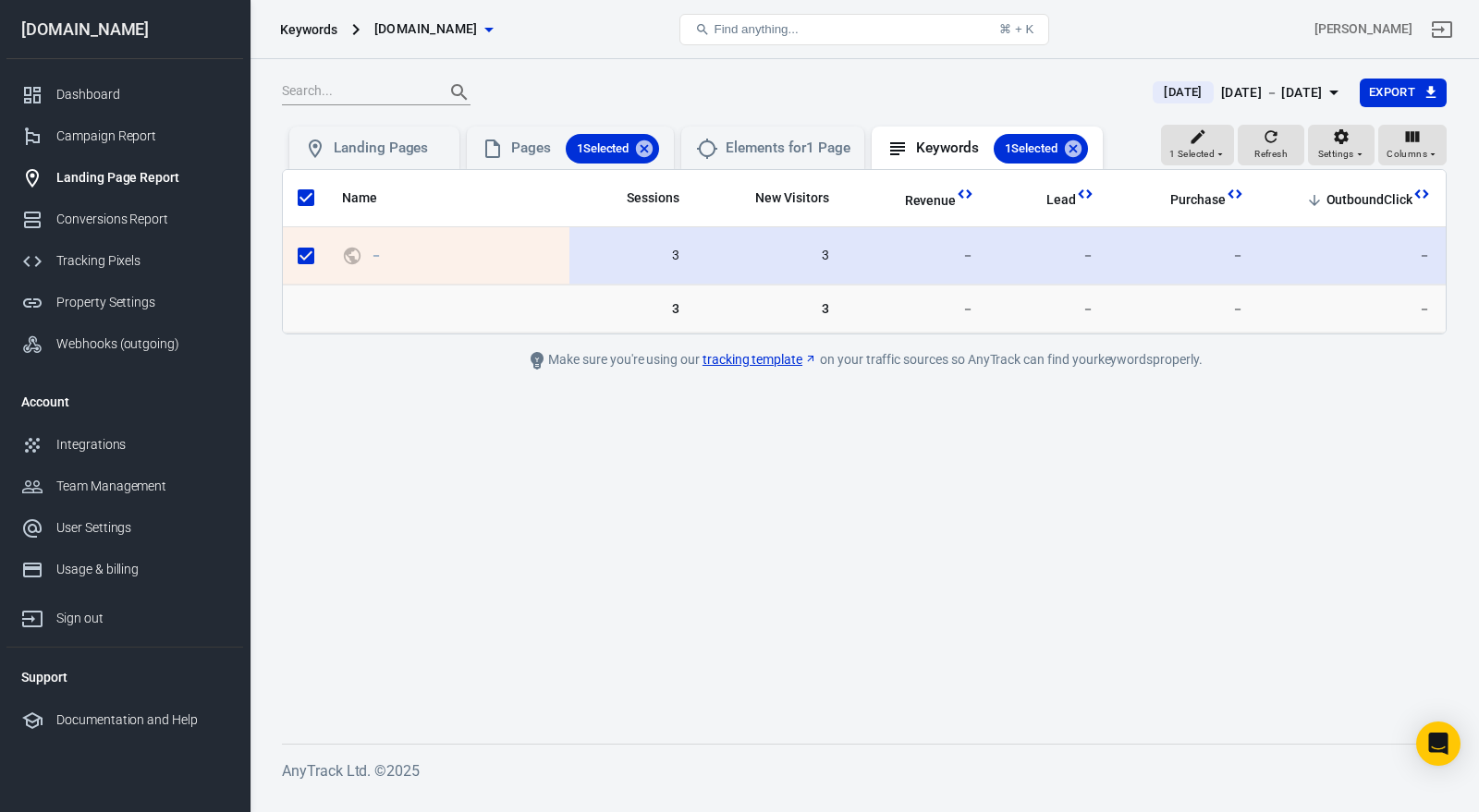
click at [671, 252] on span "3" at bounding box center [631, 255] width 95 height 18
click at [835, 247] on td "3" at bounding box center [769, 256] width 150 height 58
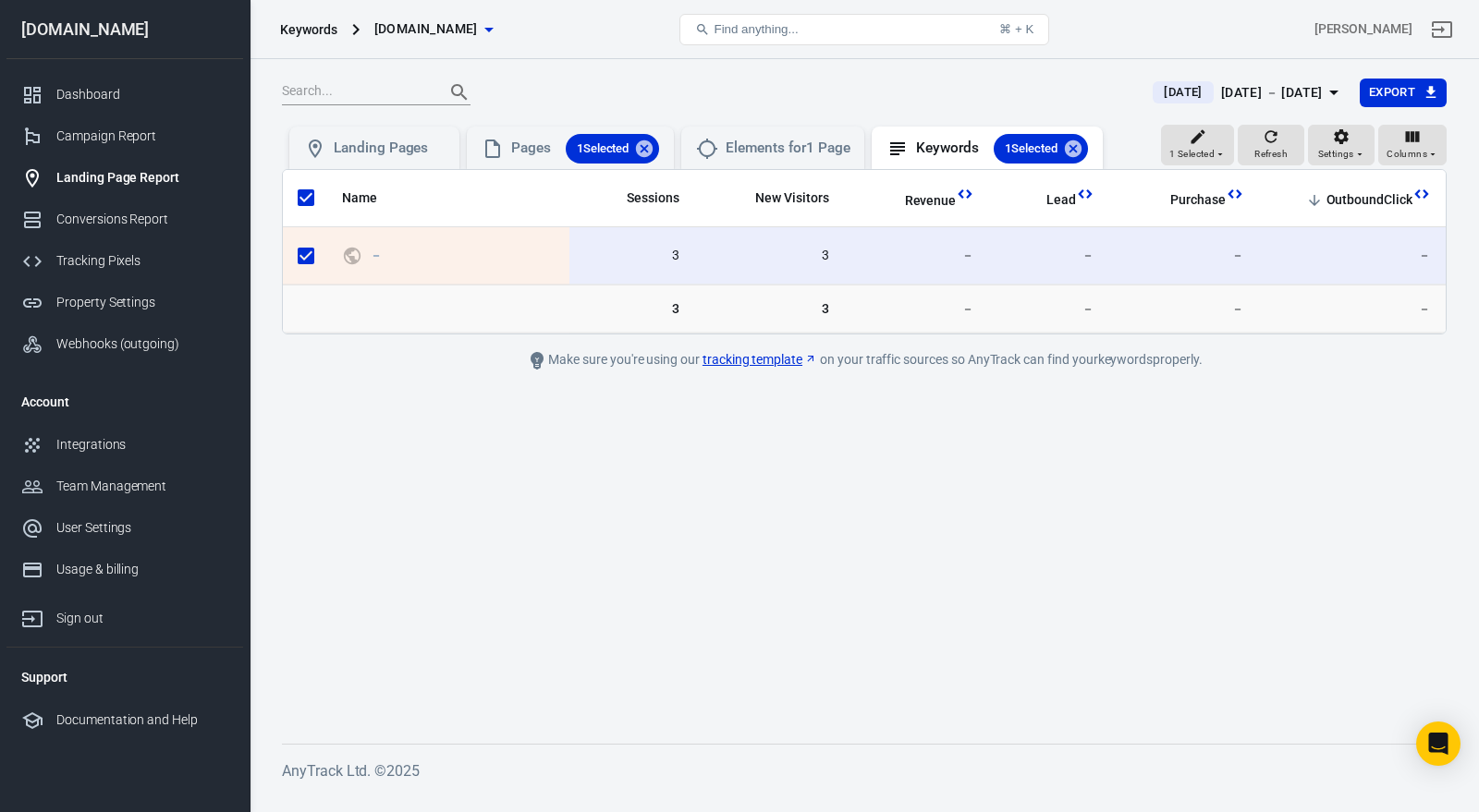
click at [390, 28] on span "[DOMAIN_NAME]" at bounding box center [426, 29] width 104 height 23
